Goal: Task Accomplishment & Management: Manage account settings

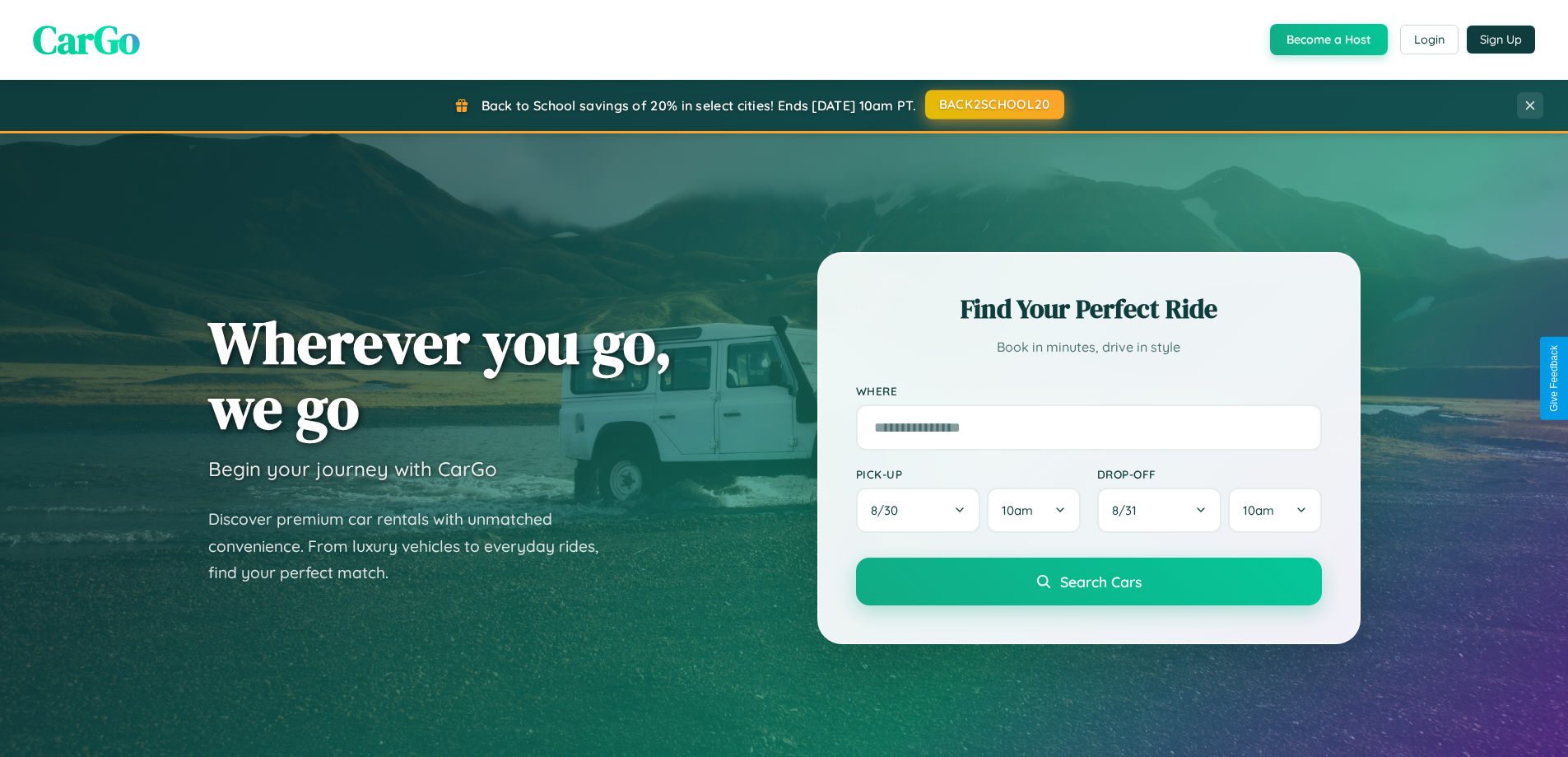
click at [993, 104] on button "BACK2SCHOOL20" at bounding box center [995, 104] width 140 height 30
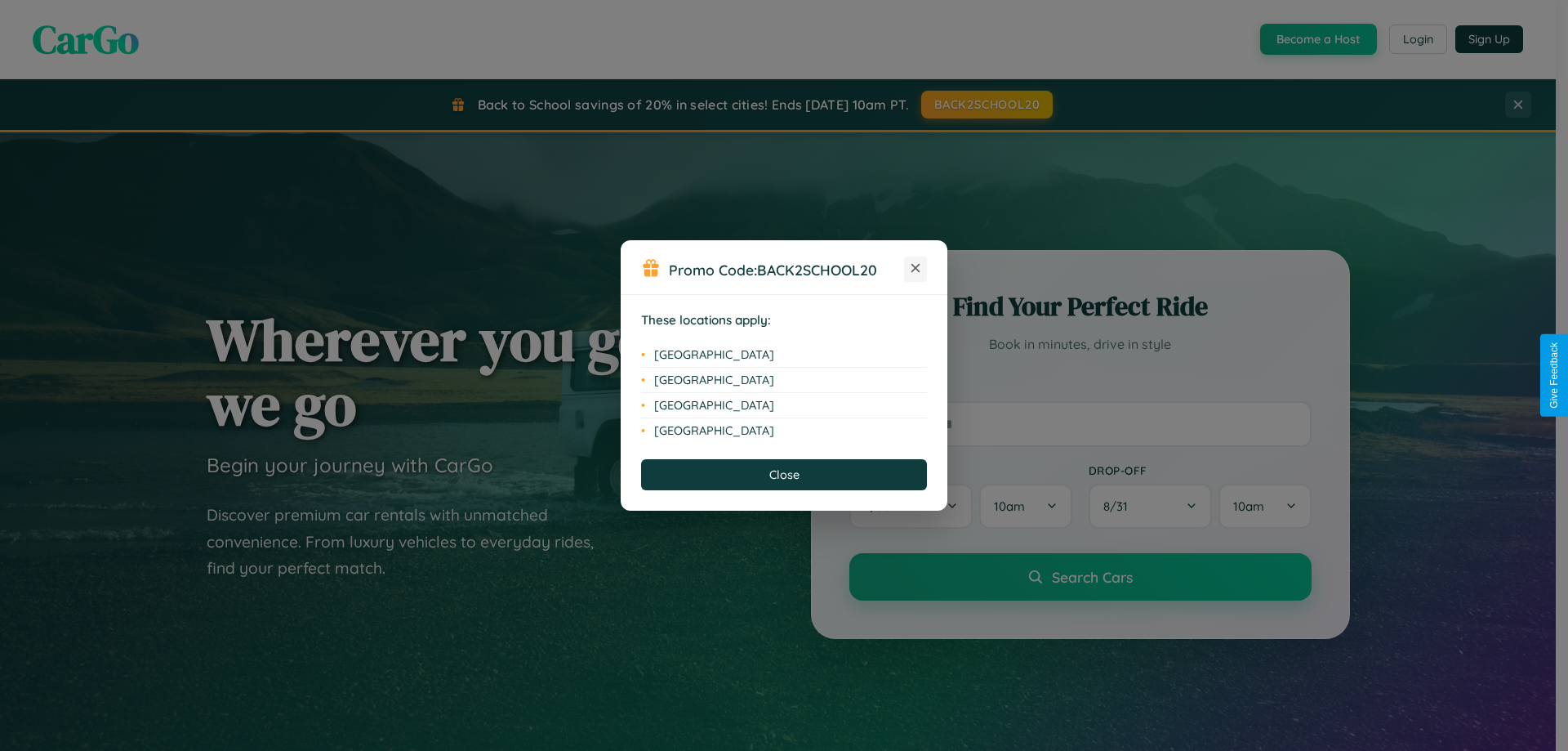
click at [915, 269] on icon at bounding box center [916, 268] width 9 height 9
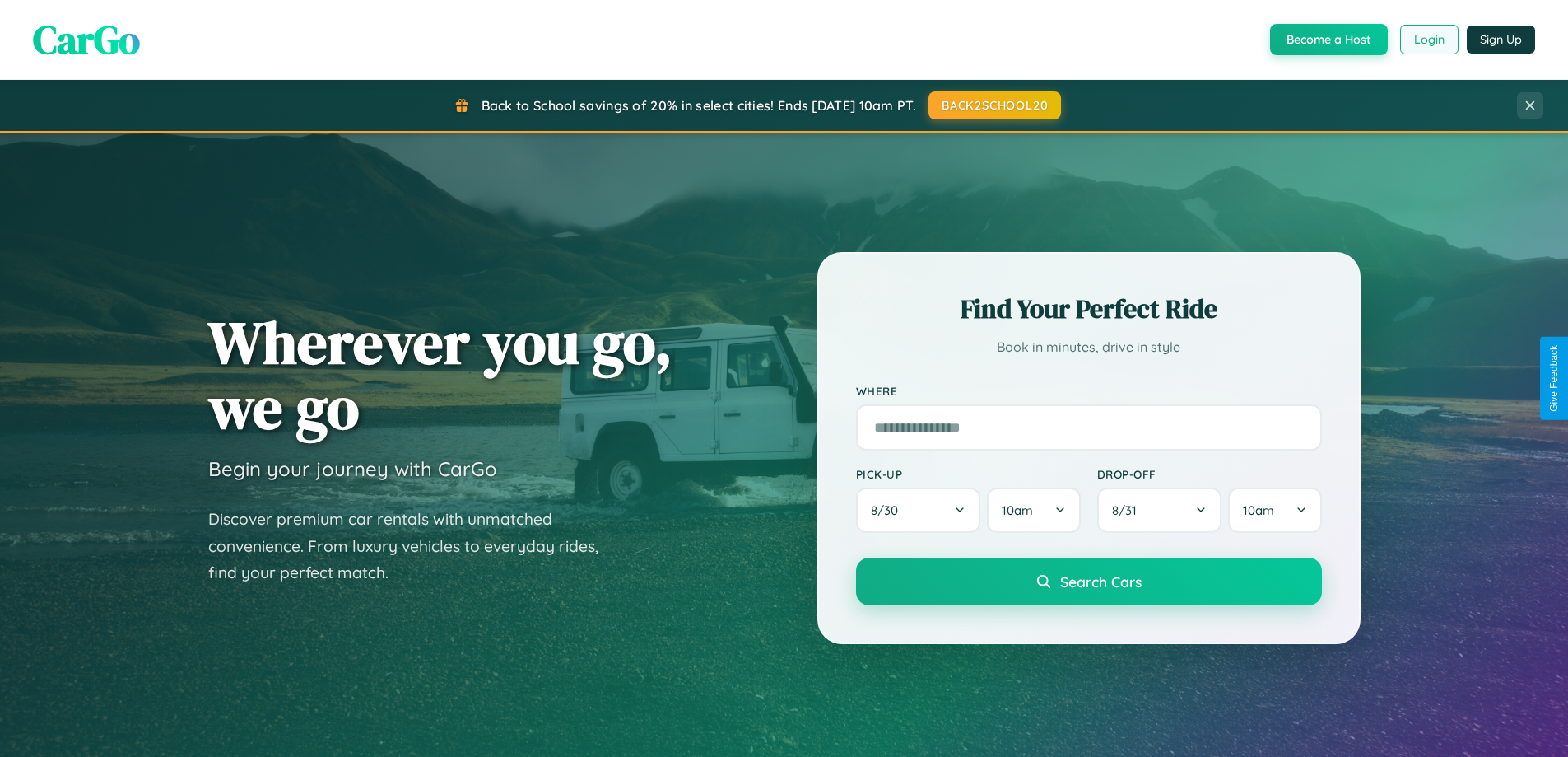
click at [1428, 40] on button "Login" at bounding box center [1429, 39] width 58 height 30
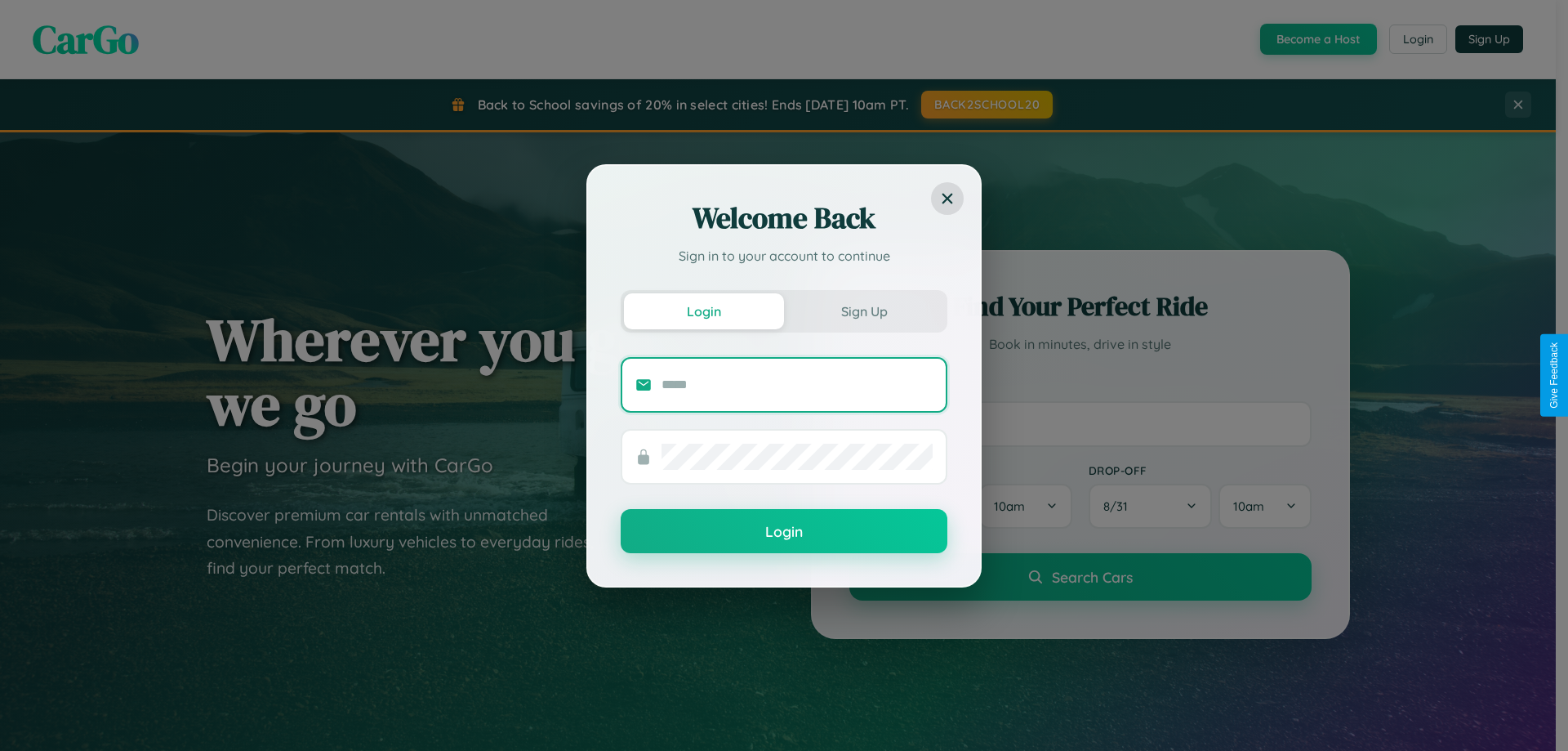
click at [797, 384] on input "text" at bounding box center [797, 384] width 272 height 26
type input "**********"
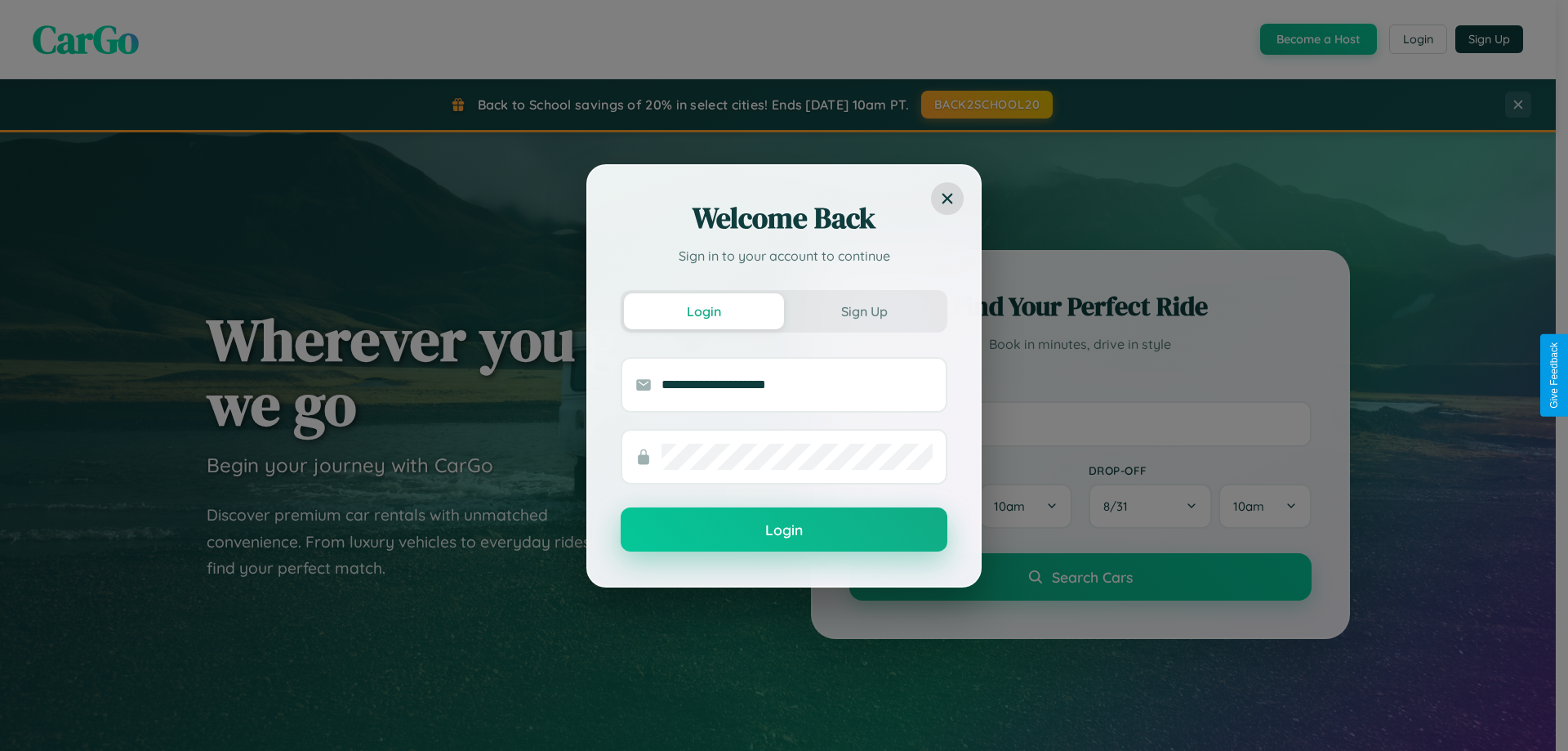
click at [784, 531] on button "Login" at bounding box center [783, 529] width 326 height 44
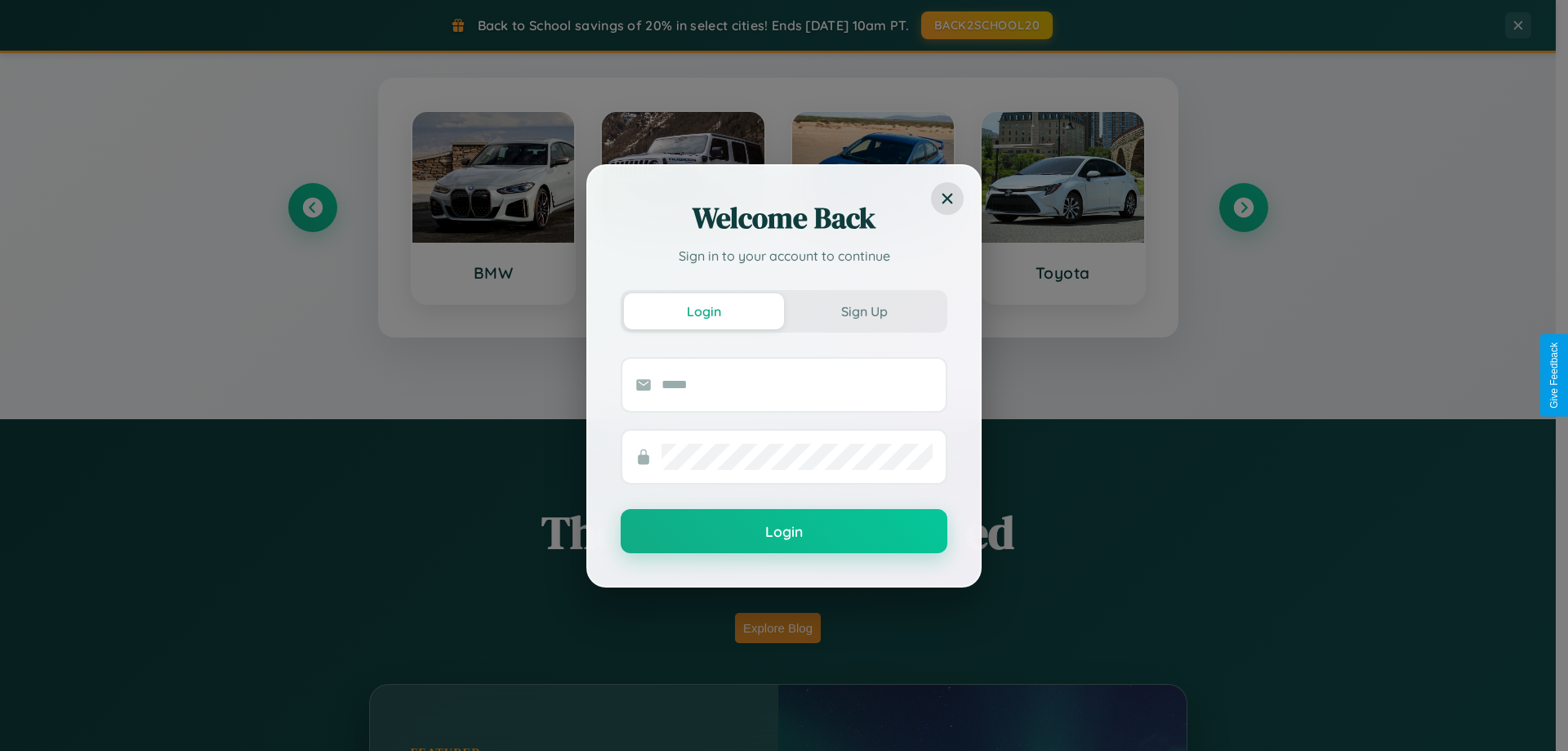
scroll to position [49, 0]
